Goal: Information Seeking & Learning: Check status

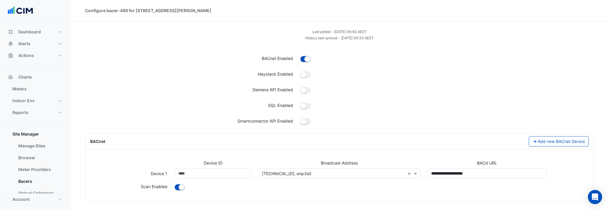
scroll to position [25, 0]
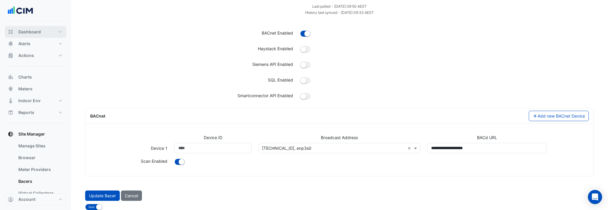
click at [40, 28] on button "Dashboard" at bounding box center [36, 32] width 62 height 12
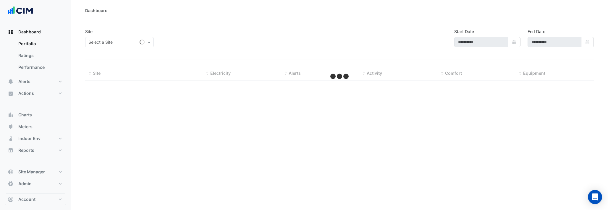
type input "**********"
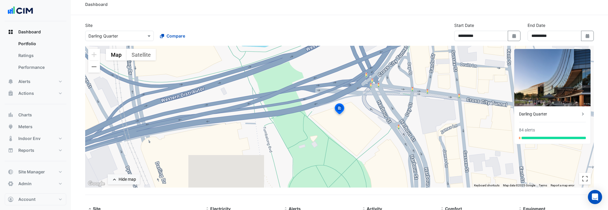
scroll to position [5, 0]
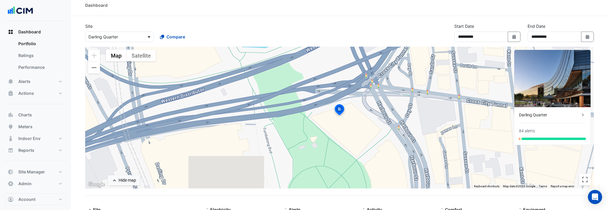
click at [149, 37] on span at bounding box center [149, 37] width 7 height 6
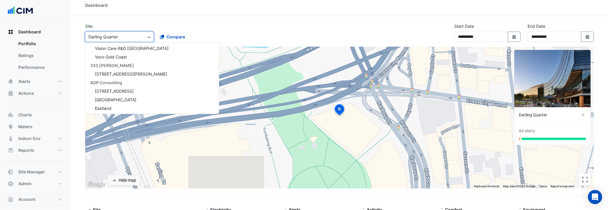
scroll to position [0, 0]
click at [236, 14] on div "Dashboard" at bounding box center [339, 5] width 537 height 21
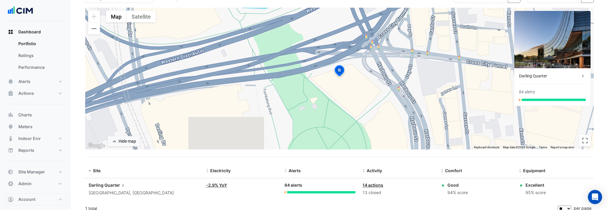
scroll to position [45, 0]
click at [35, 33] on span "Dashboard" at bounding box center [29, 32] width 22 height 6
click at [32, 44] on link "Portfolio" at bounding box center [40, 44] width 53 height 12
click at [32, 53] on link "Ratings" at bounding box center [40, 56] width 53 height 12
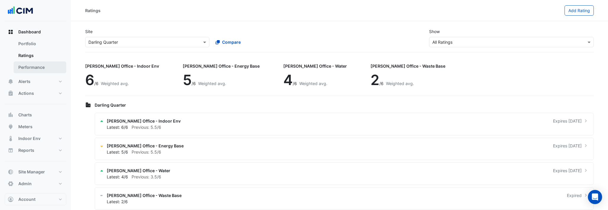
click at [33, 66] on link "Performance" at bounding box center [40, 68] width 53 height 12
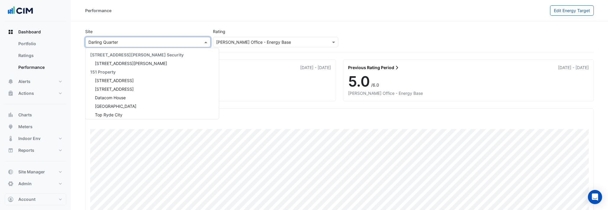
click at [168, 39] on input "text" at bounding box center [141, 42] width 107 height 6
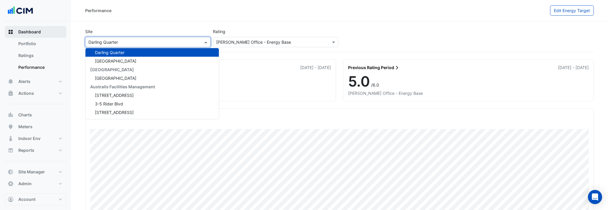
click at [37, 35] on button "Dashboard" at bounding box center [36, 32] width 62 height 12
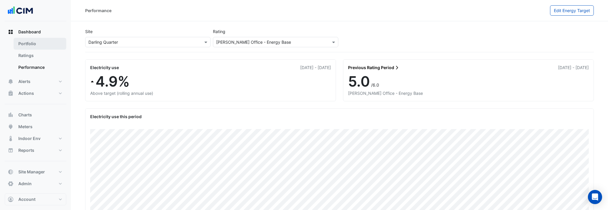
click at [32, 45] on link "Portfolio" at bounding box center [40, 44] width 53 height 12
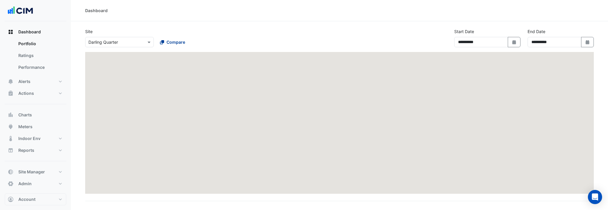
click at [174, 41] on span "Compare" at bounding box center [176, 42] width 19 height 6
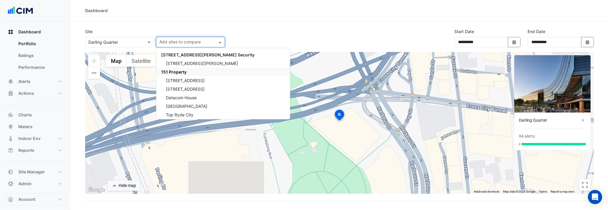
click at [181, 73] on span "151 Property" at bounding box center [173, 72] width 25 height 5
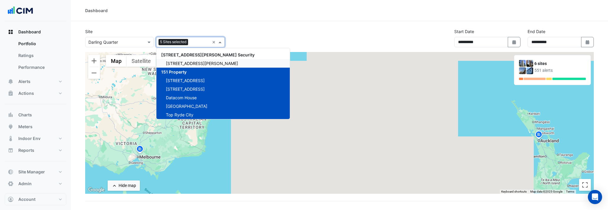
click at [134, 15] on div "Dashboard" at bounding box center [339, 10] width 537 height 21
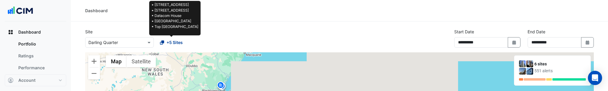
click at [177, 41] on span "+5 Sites" at bounding box center [175, 42] width 16 height 6
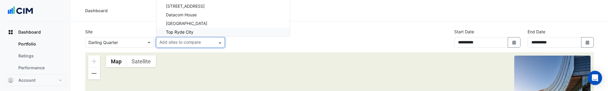
click at [239, 43] on div "Site Select a Site × [GEOGRAPHIC_DATA] Add sites to compare [STREET_ADDRESS][PE…" at bounding box center [340, 40] width 516 height 24
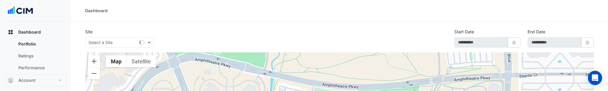
type input "**********"
